Goal: Task Accomplishment & Management: Complete application form

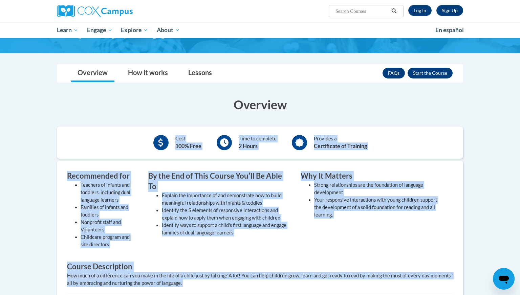
click at [247, 293] on div "Overview Cost 100% Free Time to complete 2 Hours Provides a Certificate of Trai…" at bounding box center [260, 232] width 416 height 273
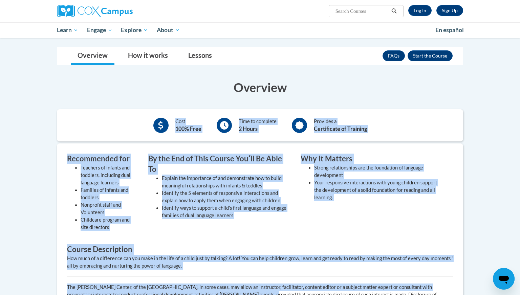
click at [232, 190] on li "Identify the 5 elements of responsive interactions and explain how to apply the…" at bounding box center [226, 197] width 129 height 15
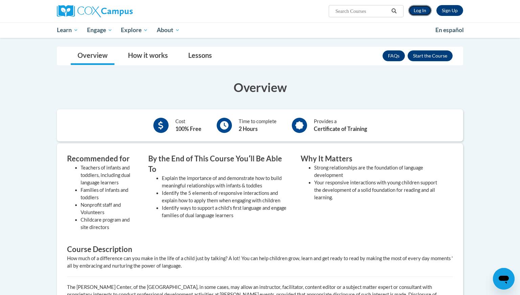
click at [418, 13] on link "Log In" at bounding box center [419, 10] width 23 height 11
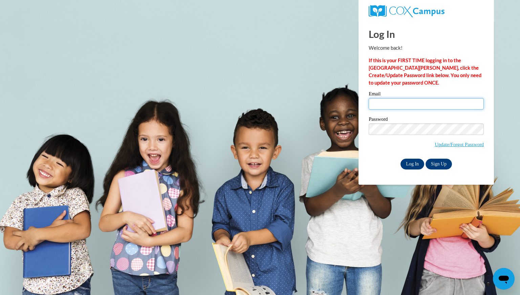
type input "lndelane2003@gmail.com"
click at [414, 166] on input "Log In" at bounding box center [413, 164] width 24 height 11
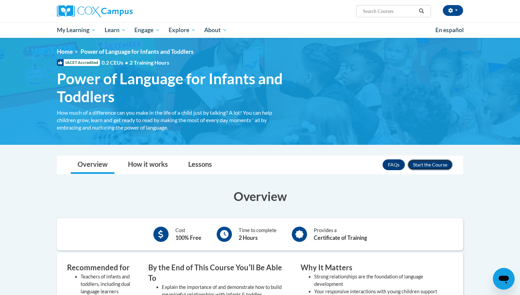
click at [446, 164] on button "Enroll" at bounding box center [430, 164] width 45 height 11
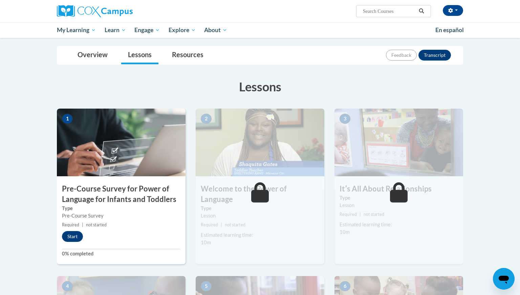
scroll to position [68, 0]
click at [73, 241] on button "Start" at bounding box center [72, 237] width 21 height 11
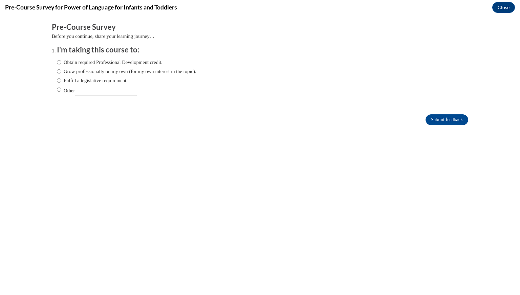
scroll to position [0, 0]
click at [114, 64] on label "Obtain required Professional Development credit." at bounding box center [110, 62] width 106 height 7
click at [61, 64] on input "Obtain required Professional Development credit." at bounding box center [59, 62] width 4 height 7
radio input "true"
click at [435, 123] on input "Submit feedback" at bounding box center [447, 119] width 43 height 11
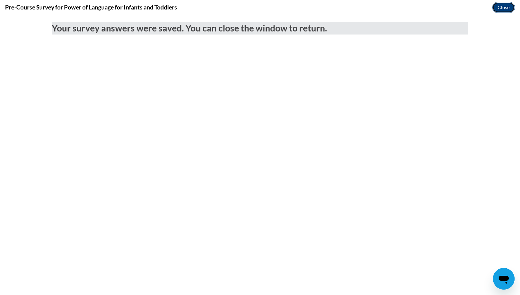
click at [505, 6] on button "Close" at bounding box center [503, 7] width 23 height 11
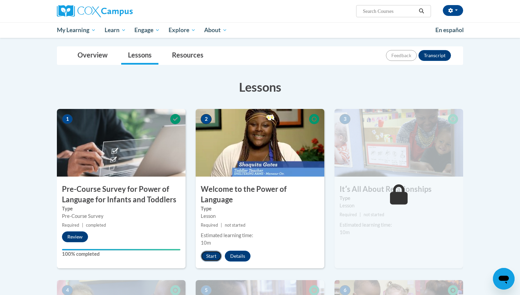
click at [209, 251] on button "Start" at bounding box center [211, 256] width 21 height 11
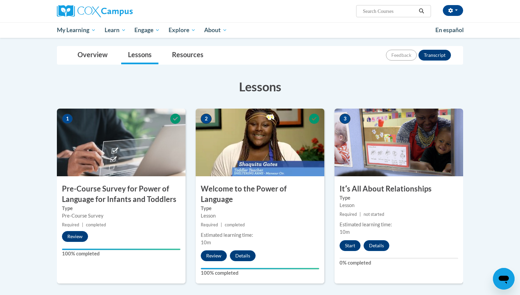
scroll to position [68, 0]
